Goal: Task Accomplishment & Management: Manage account settings

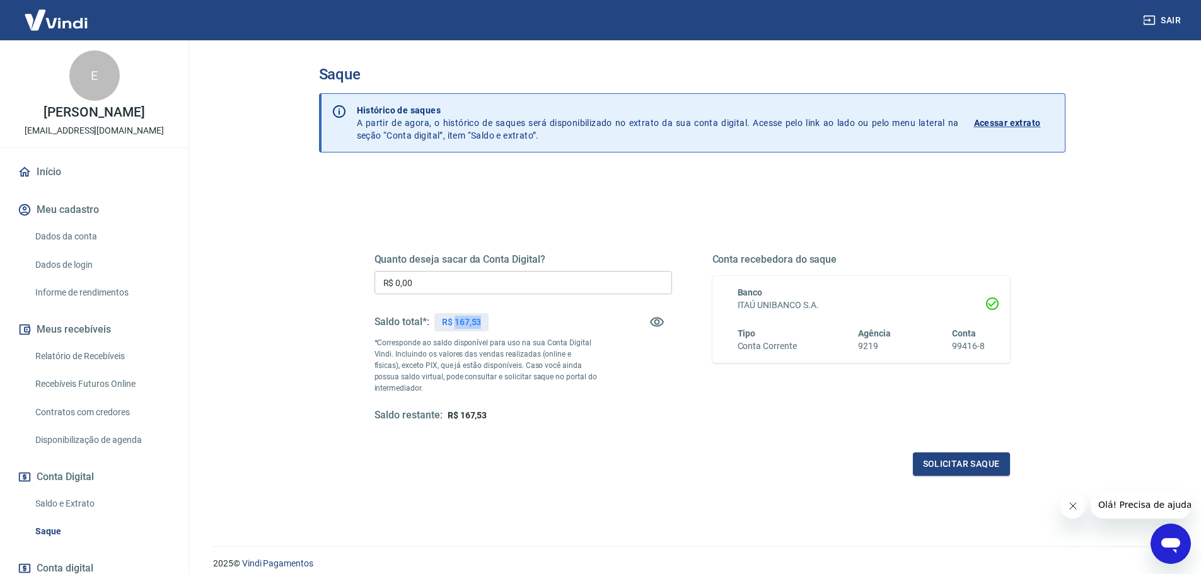
drag, startPoint x: 455, startPoint y: 322, endPoint x: 499, endPoint y: 321, distance: 44.2
click at [503, 321] on div "Saldo total*: R$ 167,53" at bounding box center [524, 322] width 298 height 30
copy p "167,53"
drag, startPoint x: 444, startPoint y: 280, endPoint x: 324, endPoint y: 280, distance: 119.8
click at [324, 280] on div "Quanto deseja sacar da Conta Digital? R$ 0,00 ​ Saldo total*: R$ 167,53 *Corres…" at bounding box center [692, 398] width 747 height 451
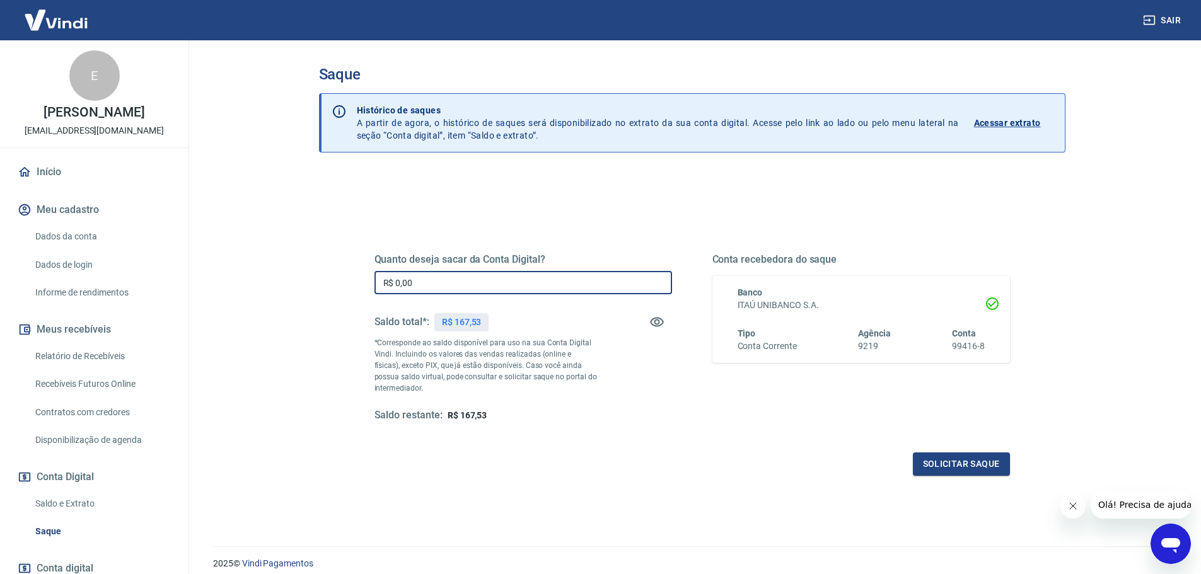
paste input "167,53"
type input "R$ 167,53"
click at [702, 448] on div "Quanto deseja sacar da Conta Digital? R$ 167,53 ​ Saldo total*: R$ 167,53 *Corr…" at bounding box center [693, 349] width 636 height 253
click at [945, 458] on button "Solicitar saque" at bounding box center [961, 464] width 97 height 23
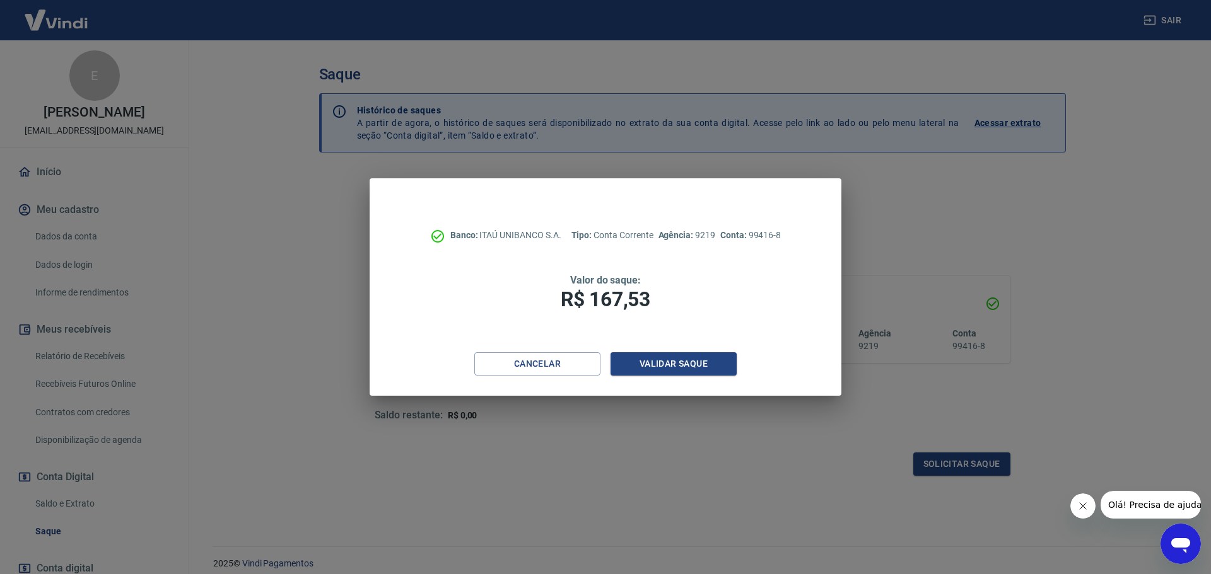
click at [683, 352] on div "Banco: ITAÚ UNIBANCO S.A. Tipo: Conta Corrente Agência: 9219 Conta: 99416-8 Val…" at bounding box center [605, 265] width 472 height 174
click at [683, 362] on button "Validar saque" at bounding box center [673, 363] width 126 height 23
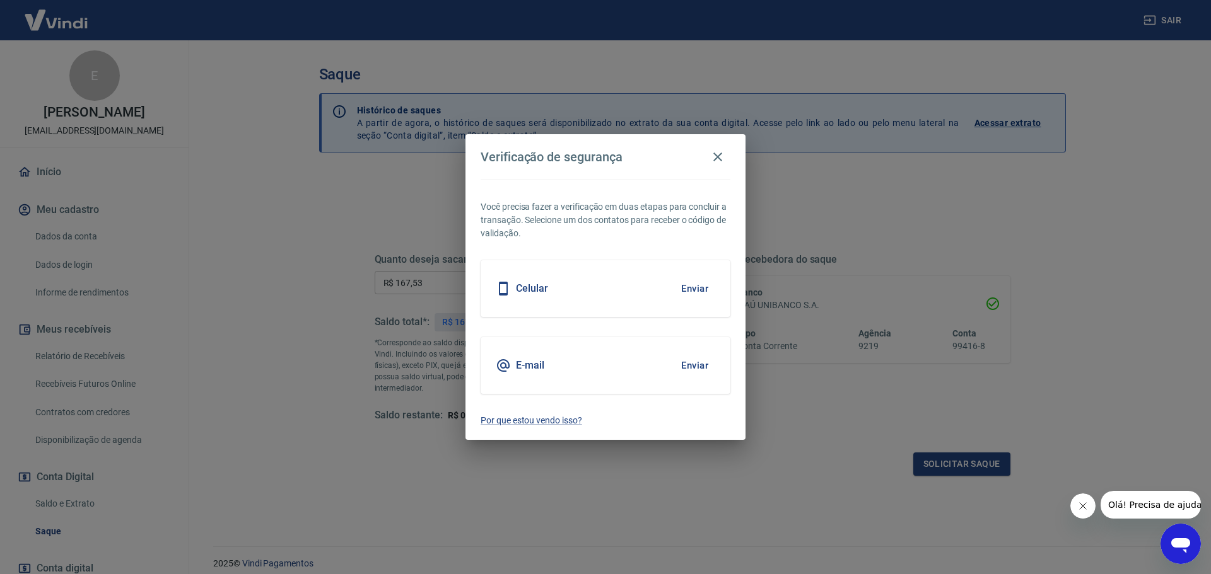
click at [689, 358] on button "Enviar" at bounding box center [694, 365] width 41 height 26
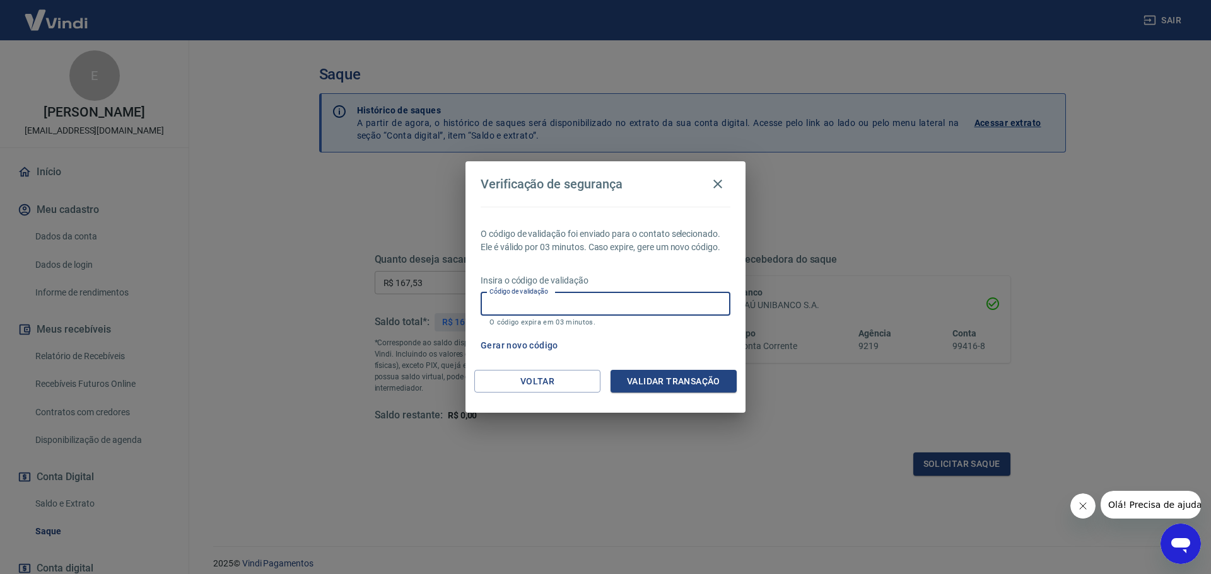
click at [658, 305] on input "Código de validação" at bounding box center [605, 304] width 250 height 23
type input "825756"
click at [667, 390] on button "Validar transação" at bounding box center [673, 381] width 126 height 23
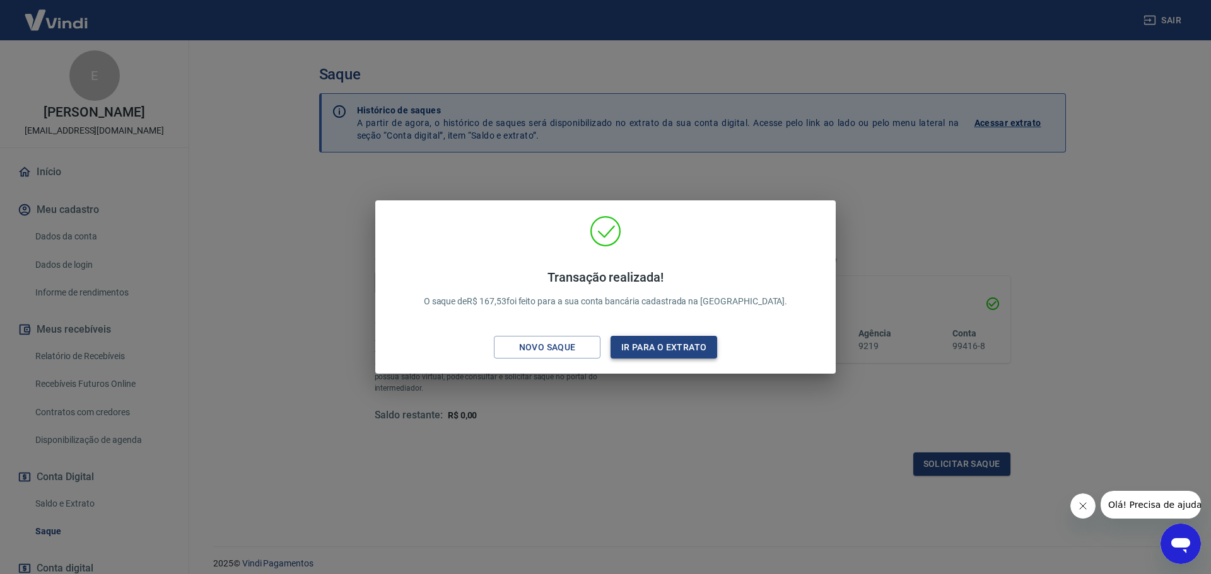
click at [650, 354] on button "Ir para o extrato" at bounding box center [663, 347] width 107 height 23
